Goal: Find specific page/section: Find specific page/section

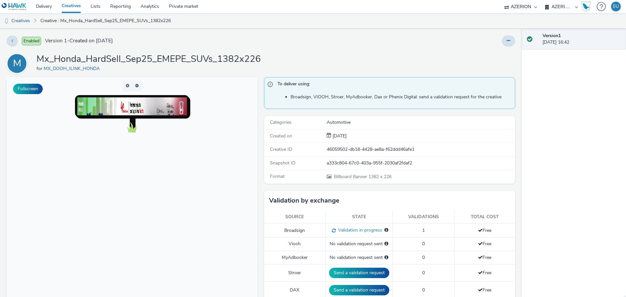
click at [570, 11] on select "AZERION BRAZIL AZERION MEXICO AZERION PERU AZERION PORTUGAL AZERION SPAIN" at bounding box center [561, 6] width 39 height 13
select select "c87e815b-22a1-47c7-876e-bd3135ce1a1d"
click at [542, 0] on select "AZERION BRAZIL AZERION MEXICO AZERION PERU AZERION PORTUGAL AZERION SPAIN" at bounding box center [561, 6] width 39 height 13
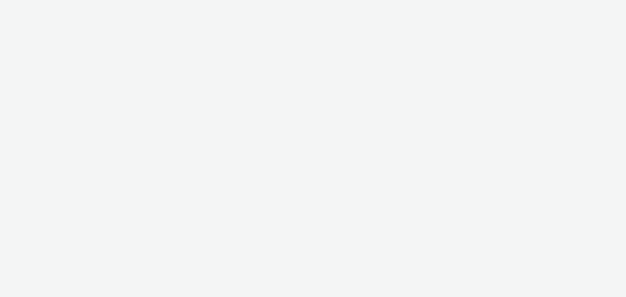
select select "c87e815b-22a1-47c7-876e-bd3135ce1a1d"
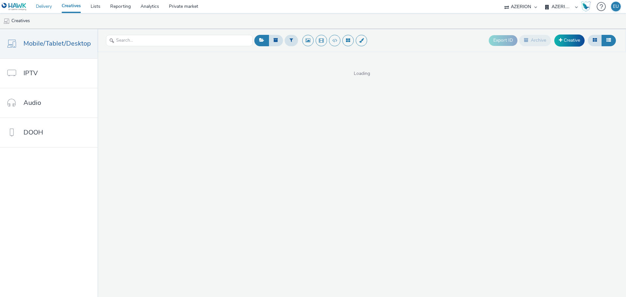
click at [38, 2] on link "Delivery" at bounding box center [44, 6] width 26 height 13
